Goal: Information Seeking & Learning: Stay updated

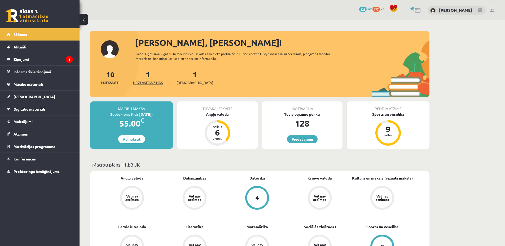
click at [154, 84] on span "Neizlasītās ziņas" at bounding box center [148, 82] width 30 height 5
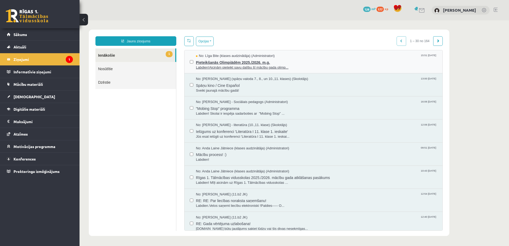
click at [249, 65] on span "Labdien!Aicinām pieteikt savu dalību šī mācību gada olimp..." at bounding box center [316, 67] width 241 height 5
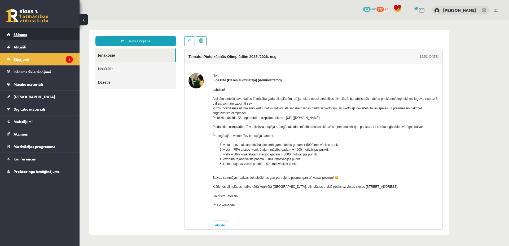
click at [47, 37] on link "Sākums" at bounding box center [40, 34] width 66 height 12
